Goal: Task Accomplishment & Management: Use online tool/utility

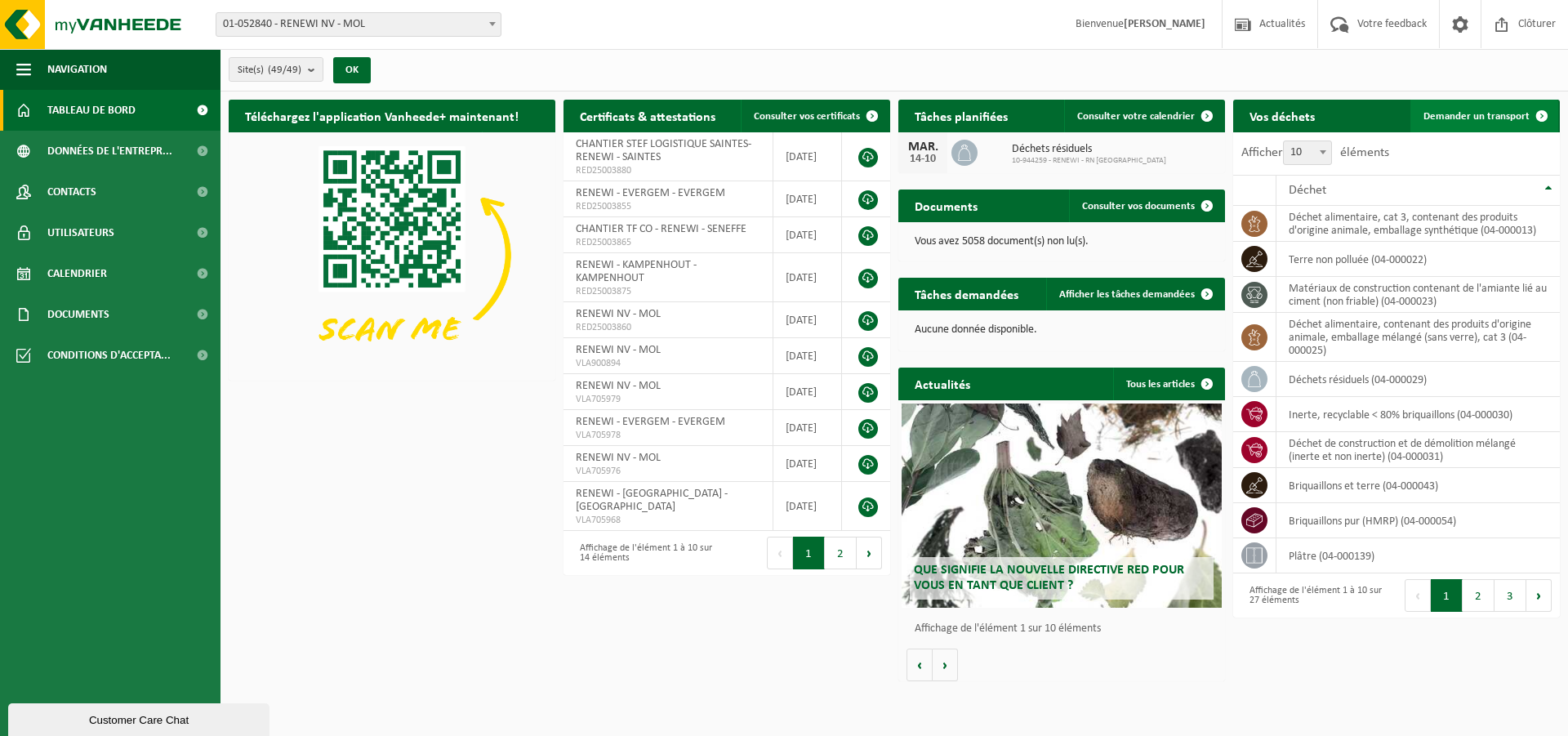
click at [1452, 113] on span "Demander un transport" at bounding box center [1477, 116] width 106 height 11
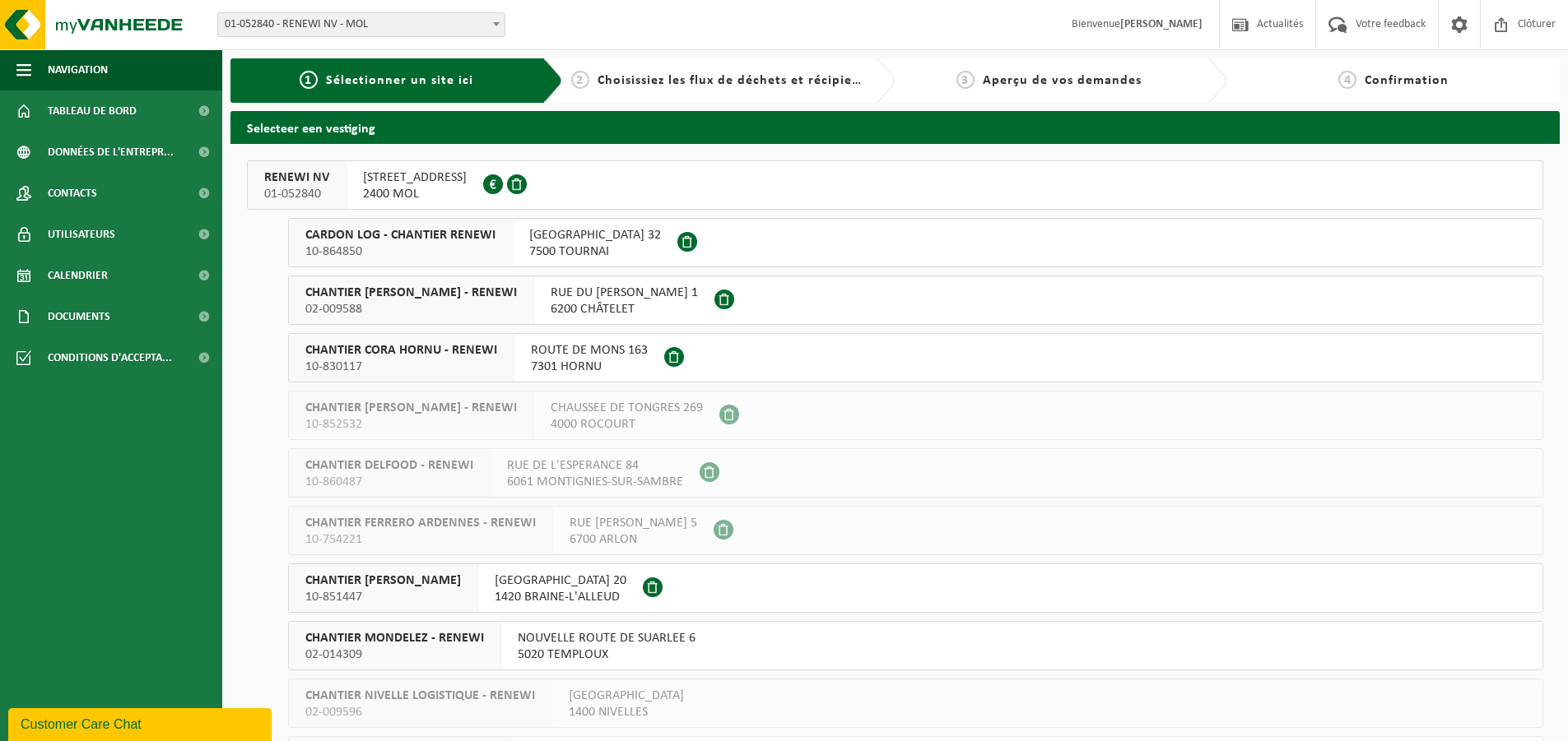
click at [351, 238] on span "CARDON LOG - CHANTIER RENEWI" at bounding box center [399, 235] width 190 height 16
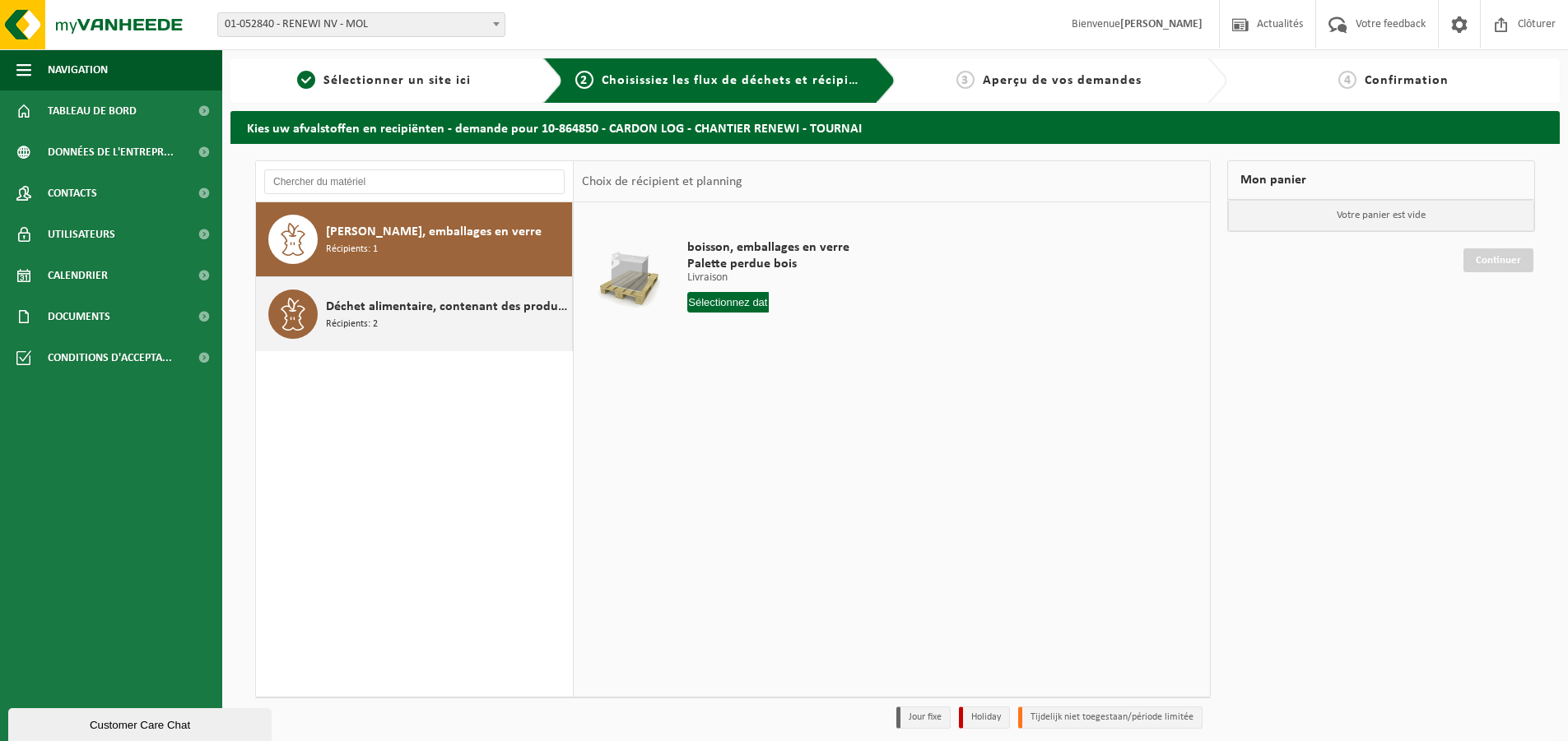
click at [451, 305] on span "Déchet alimentaire, contenant des produits d'origine animale, emballage mélangé…" at bounding box center [446, 307] width 242 height 20
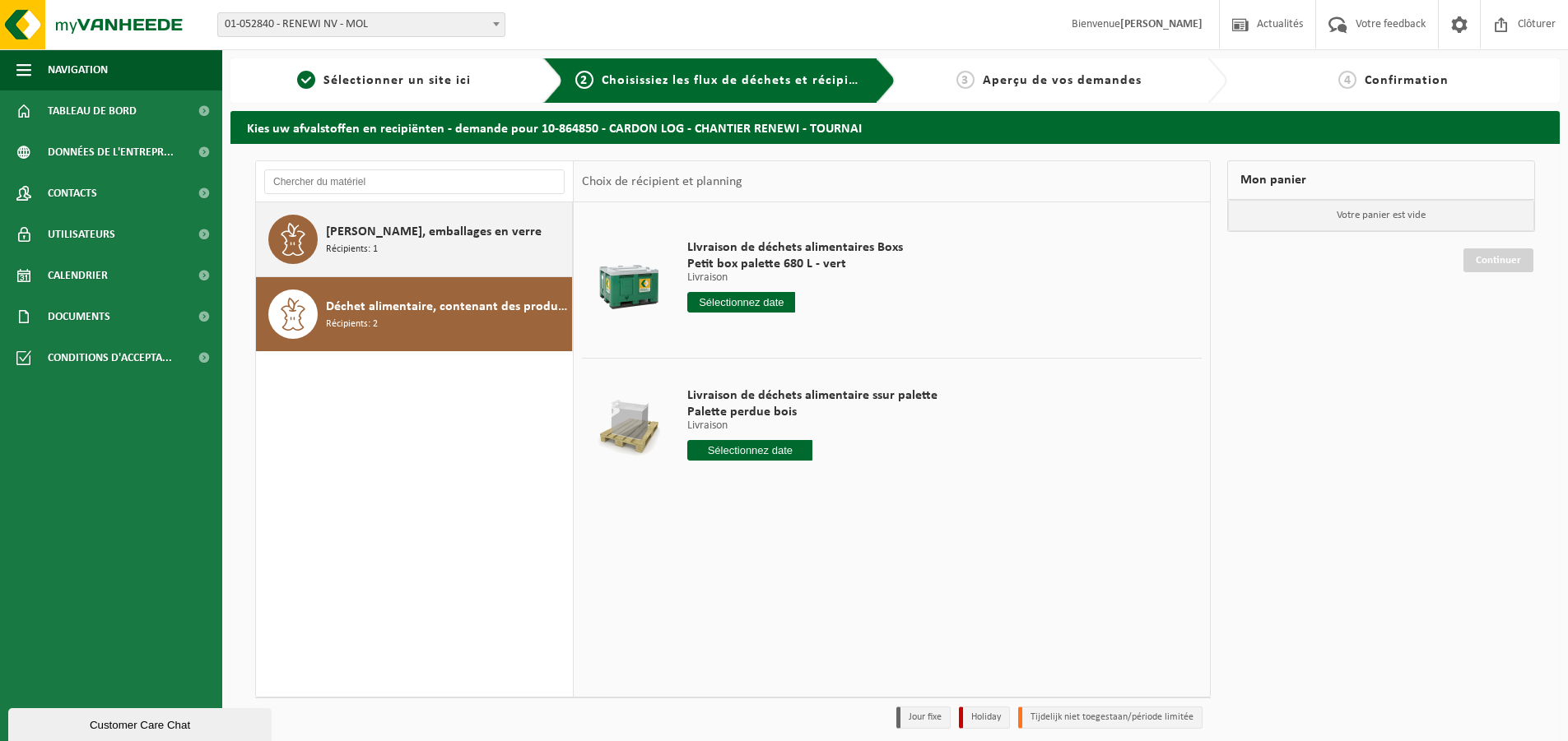
click at [438, 253] on div "Boisson, emballages en verre Récipients: 1" at bounding box center [446, 239] width 242 height 49
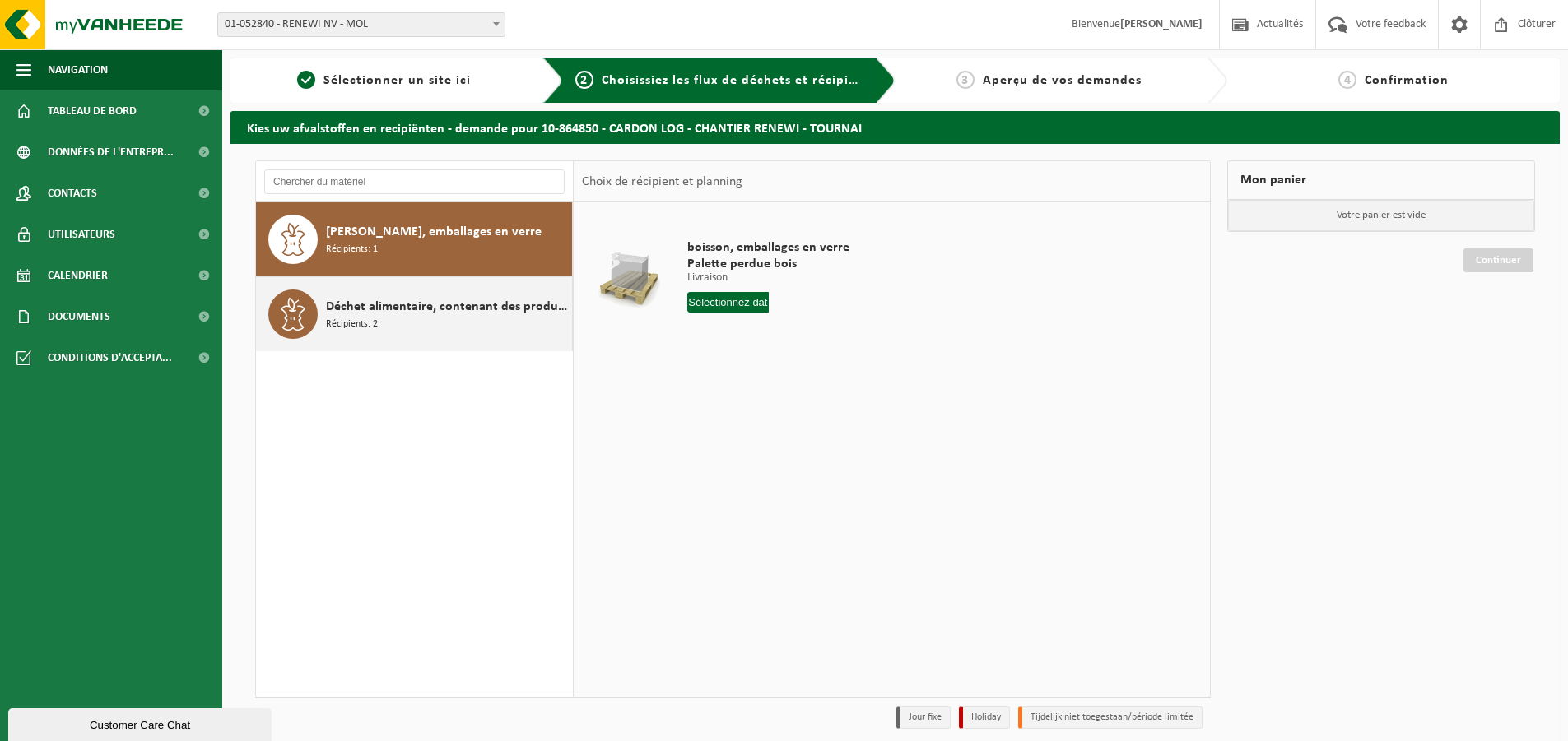
click at [408, 326] on div "Déchet alimentaire, contenant des produits d'origine animale, emballage mélangé…" at bounding box center [446, 314] width 242 height 49
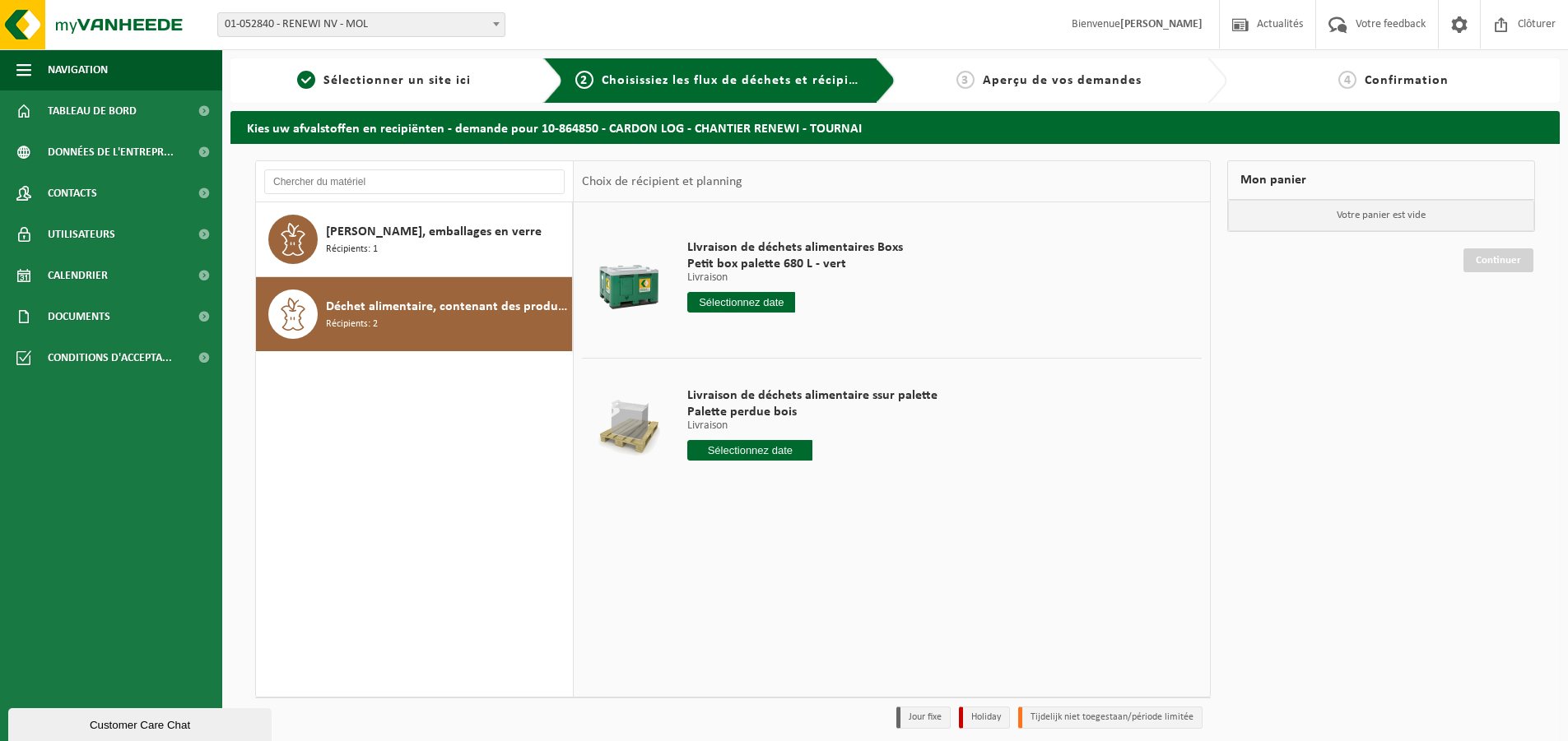
click at [770, 444] on input "text" at bounding box center [750, 450] width 125 height 21
click at [759, 588] on div "15" at bounding box center [761, 596] width 29 height 26
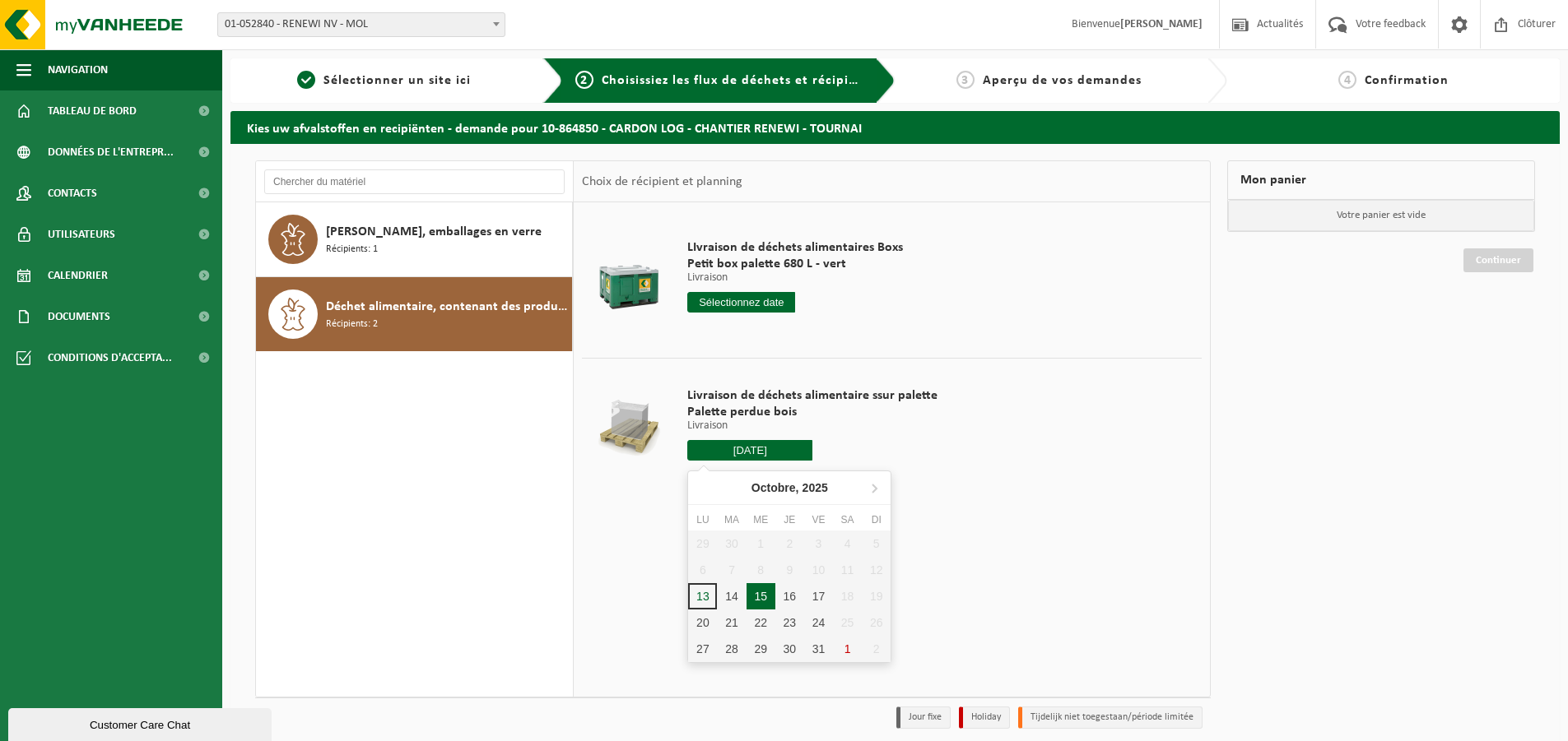
type input "à partir de 2025-10-15"
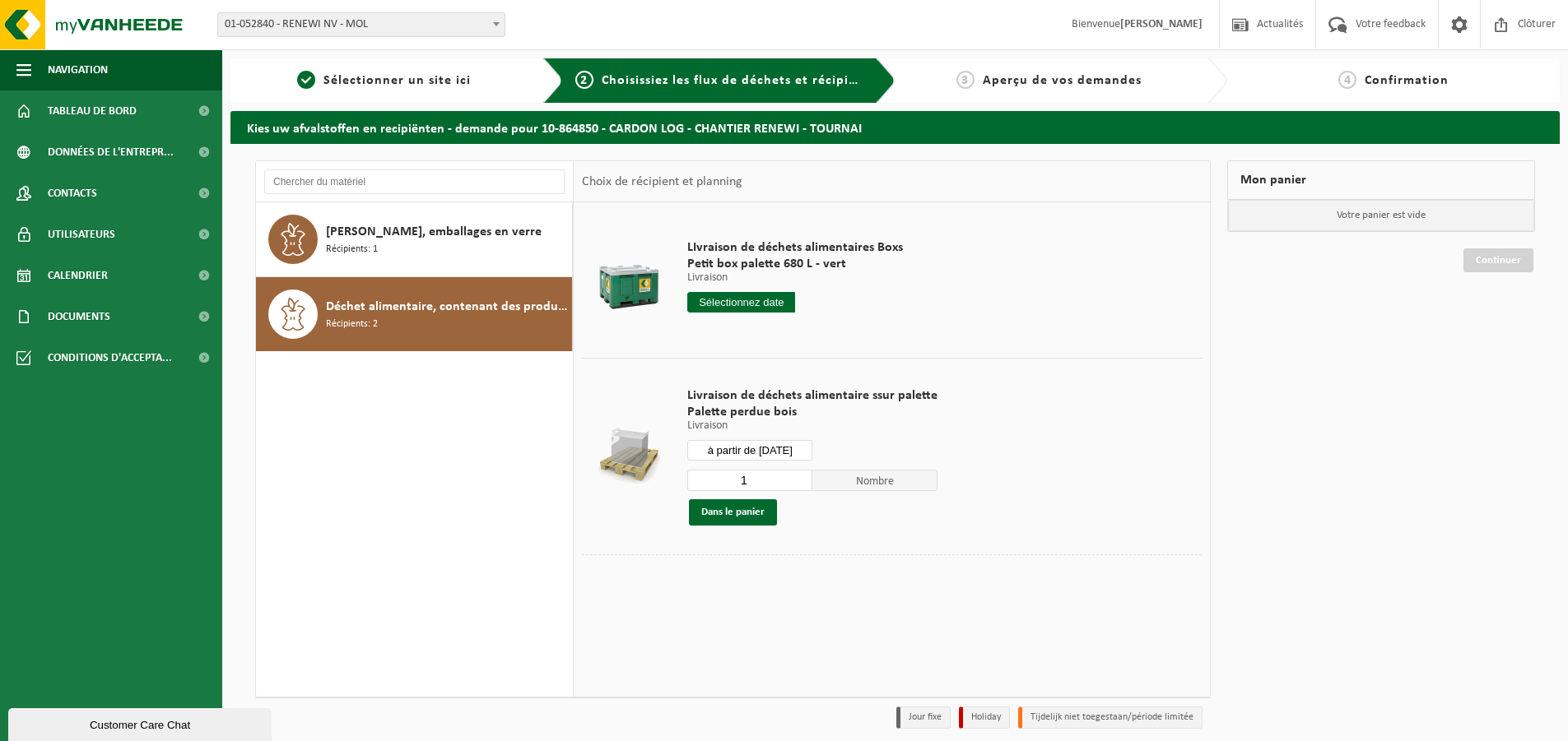
click at [768, 479] on input "1" at bounding box center [750, 481] width 125 height 22
type input "12"
click at [745, 512] on button "Dans le panier" at bounding box center [732, 512] width 88 height 26
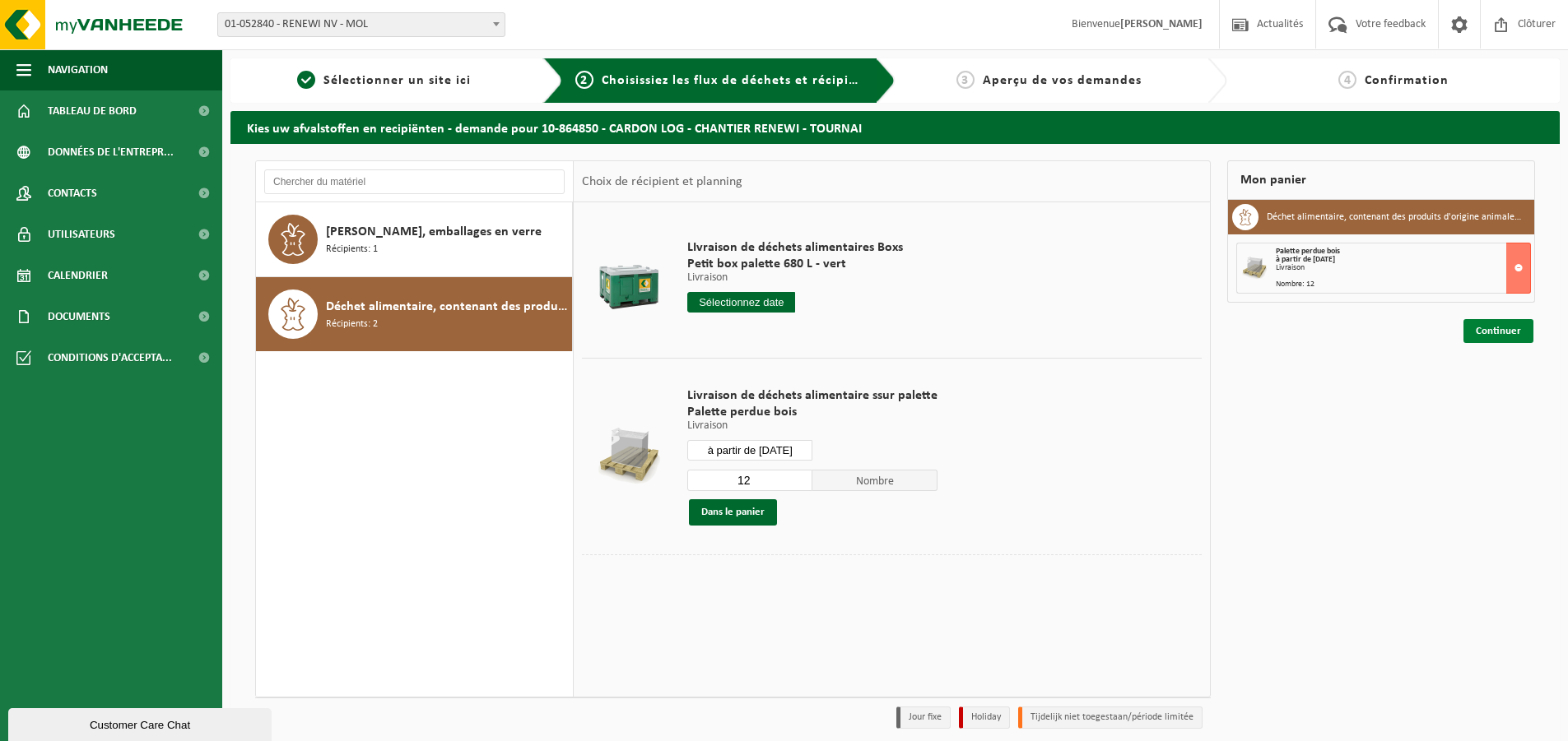
click at [1494, 327] on link "Continuer" at bounding box center [1497, 331] width 70 height 24
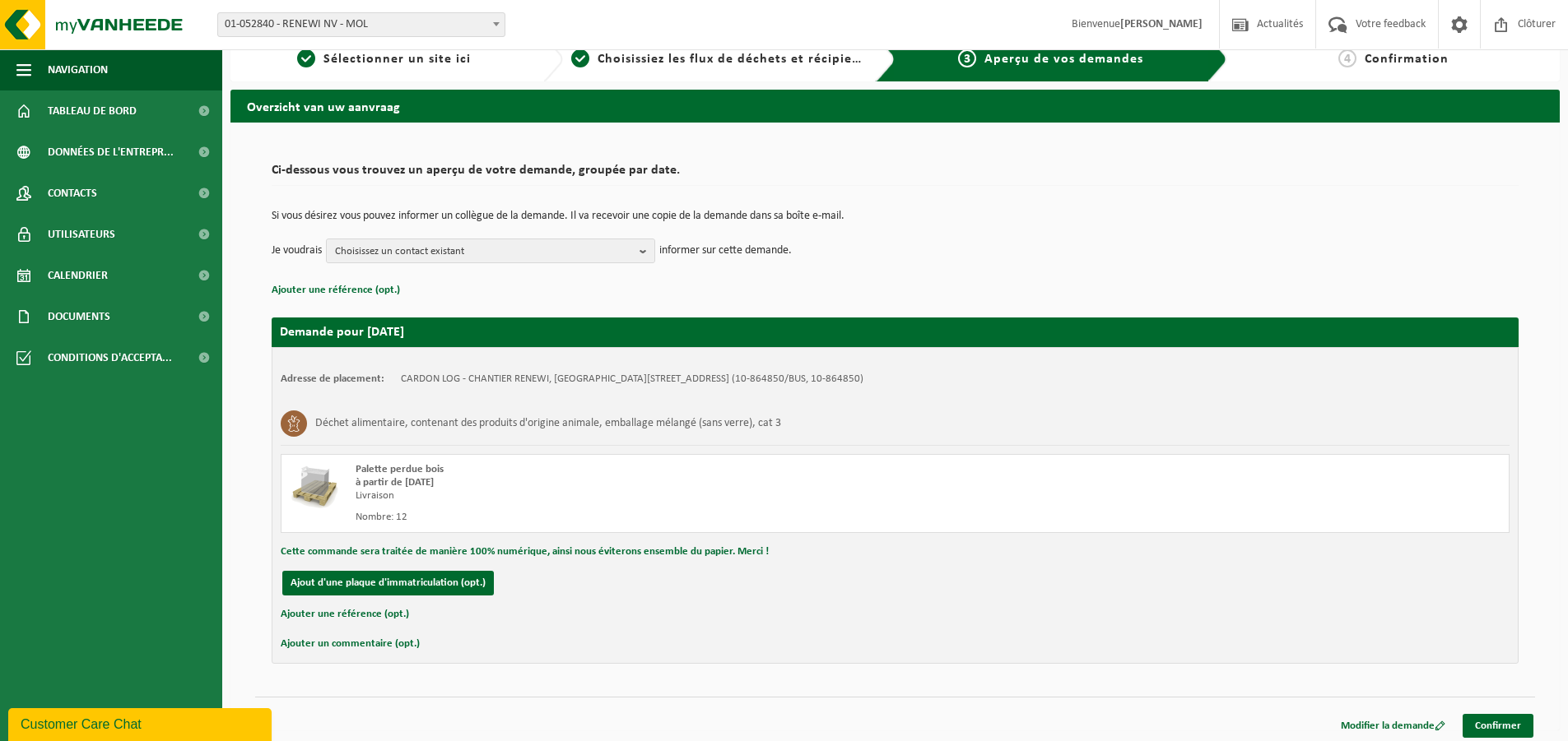
scroll to position [27, 0]
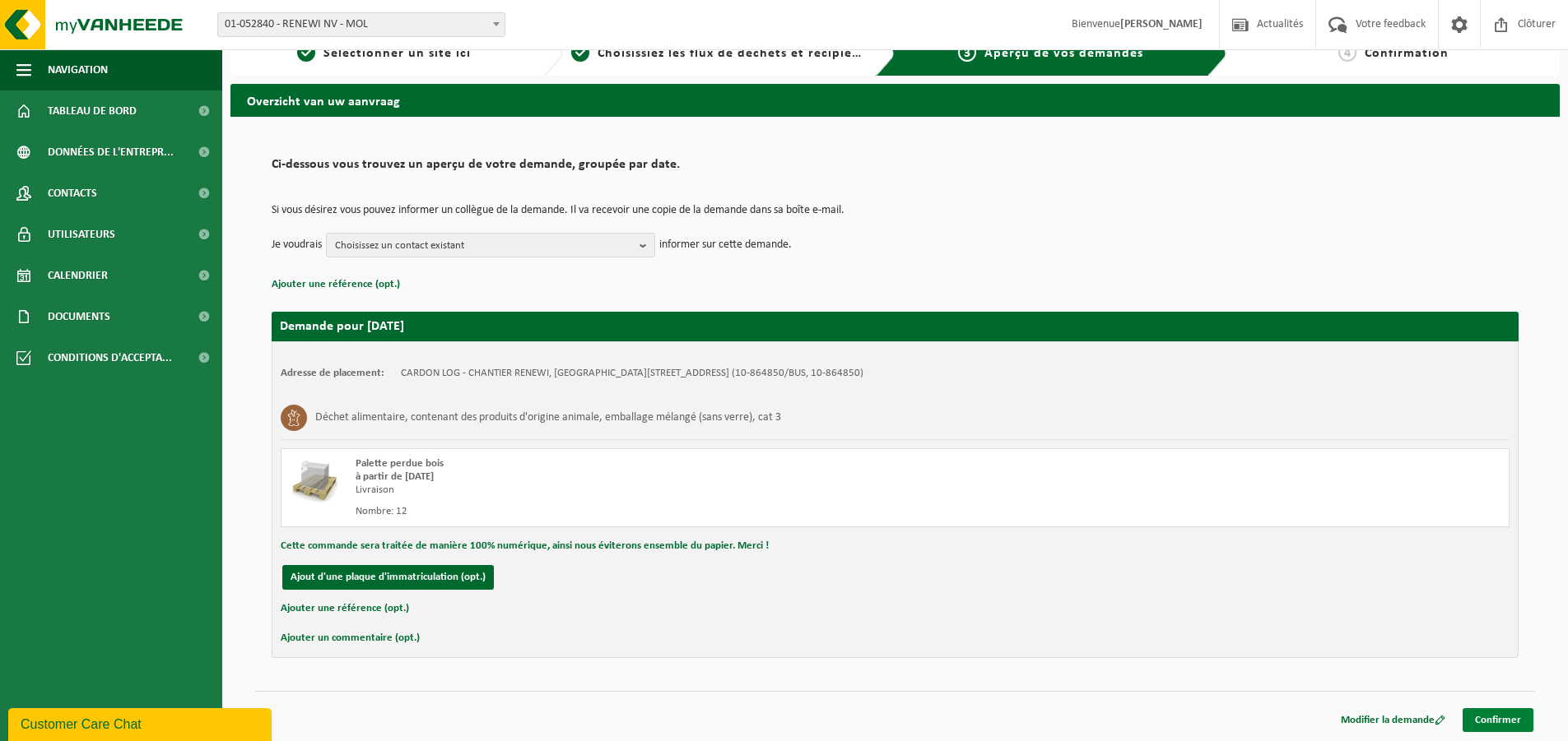
click at [1520, 724] on link "Confirmer" at bounding box center [1498, 720] width 71 height 24
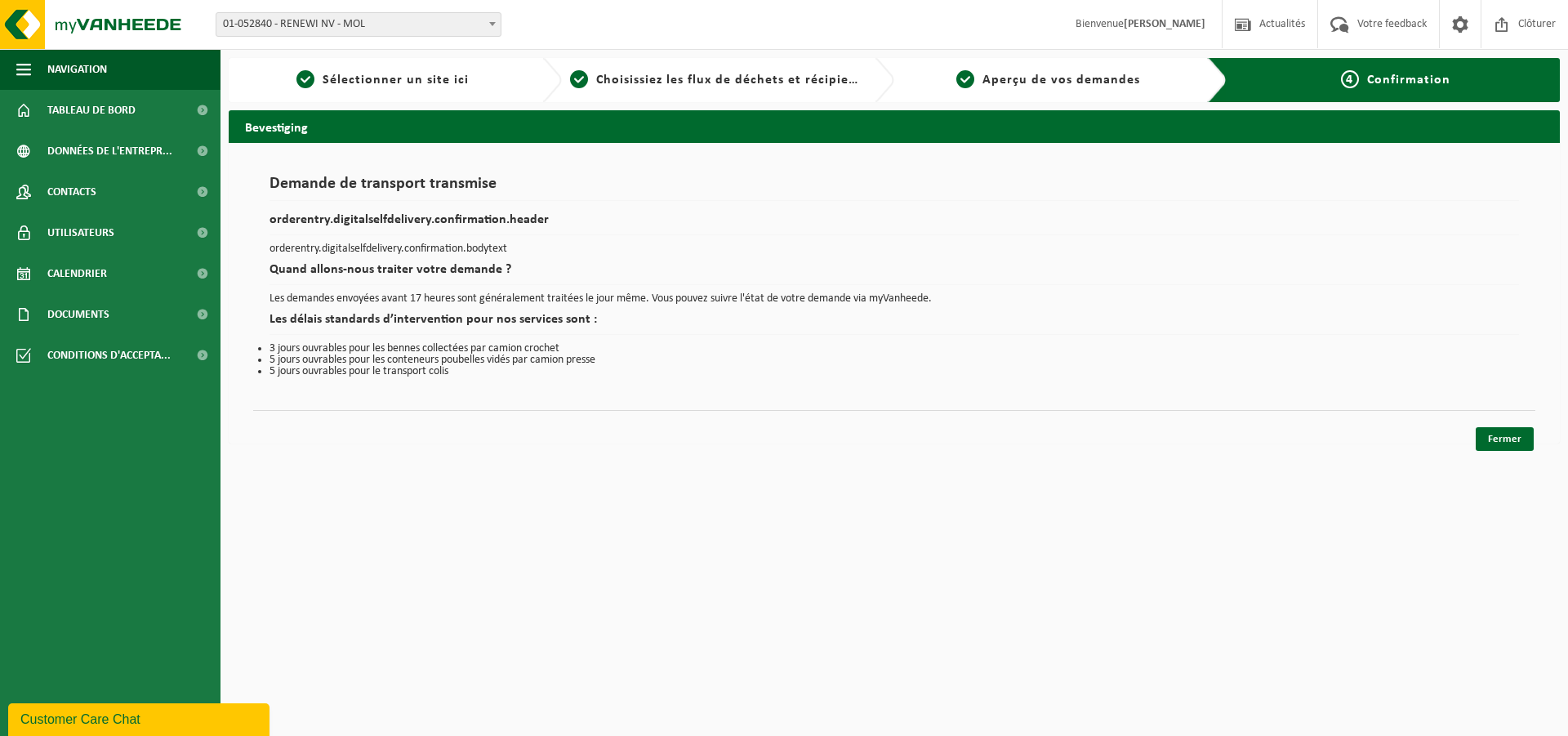
click at [1522, 425] on div "Fermer" at bounding box center [894, 418] width 1282 height 17
click at [1510, 435] on link "Fermer" at bounding box center [1505, 439] width 58 height 23
